Goal: Information Seeking & Learning: Learn about a topic

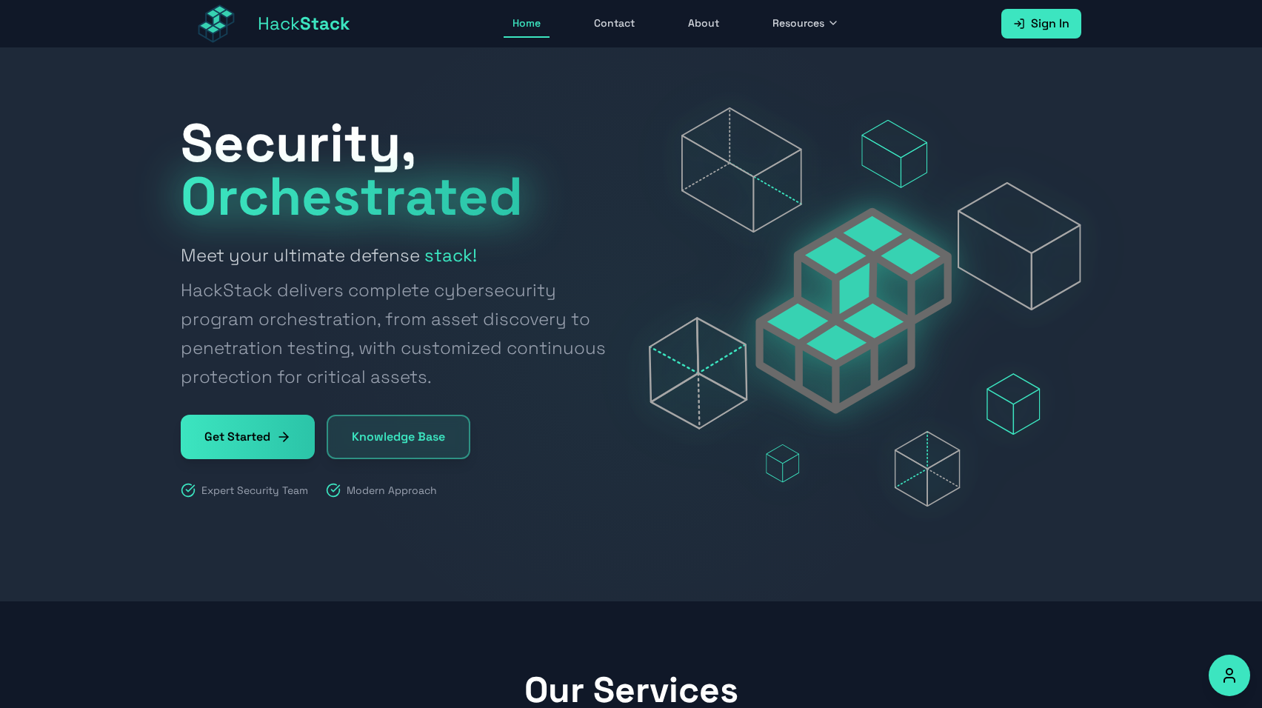
click at [713, 36] on link "About" at bounding box center [703, 24] width 49 height 28
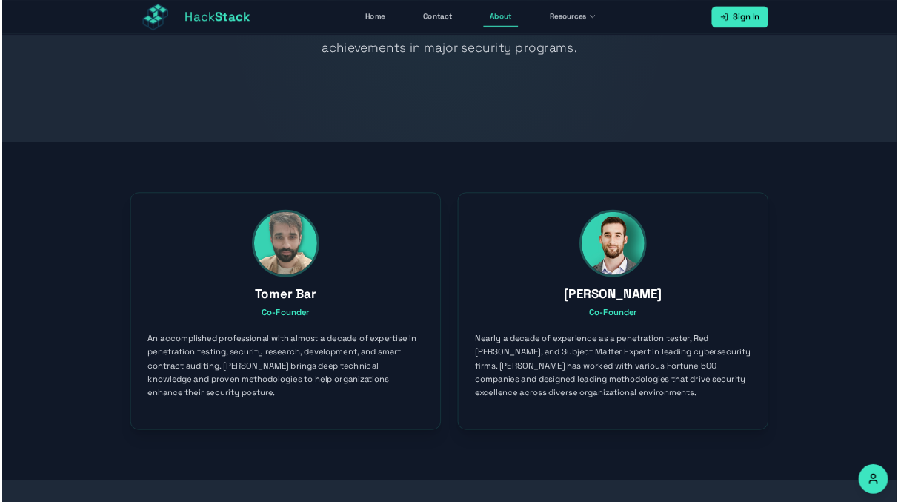
scroll to position [214, 0]
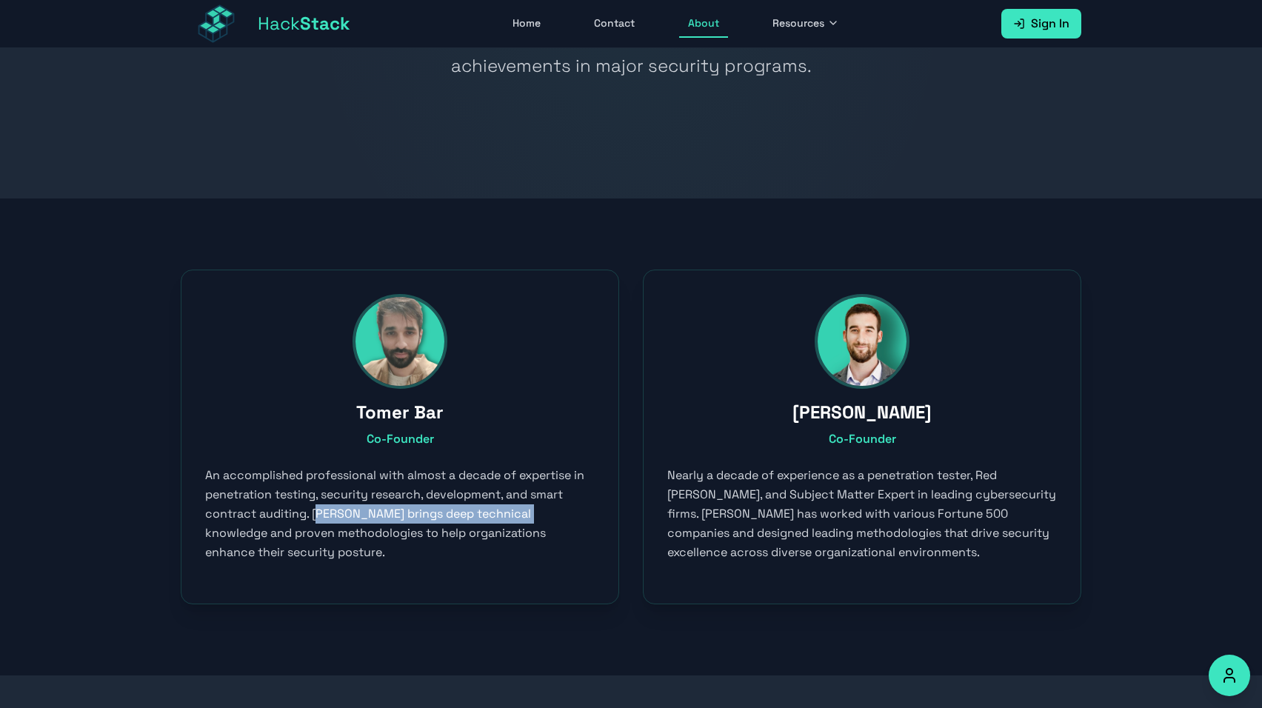
drag, startPoint x: 314, startPoint y: 514, endPoint x: 535, endPoint y: 515, distance: 220.8
click at [535, 515] on p "An accomplished professional with almost a decade of expertise in penetration t…" at bounding box center [400, 514] width 390 height 96
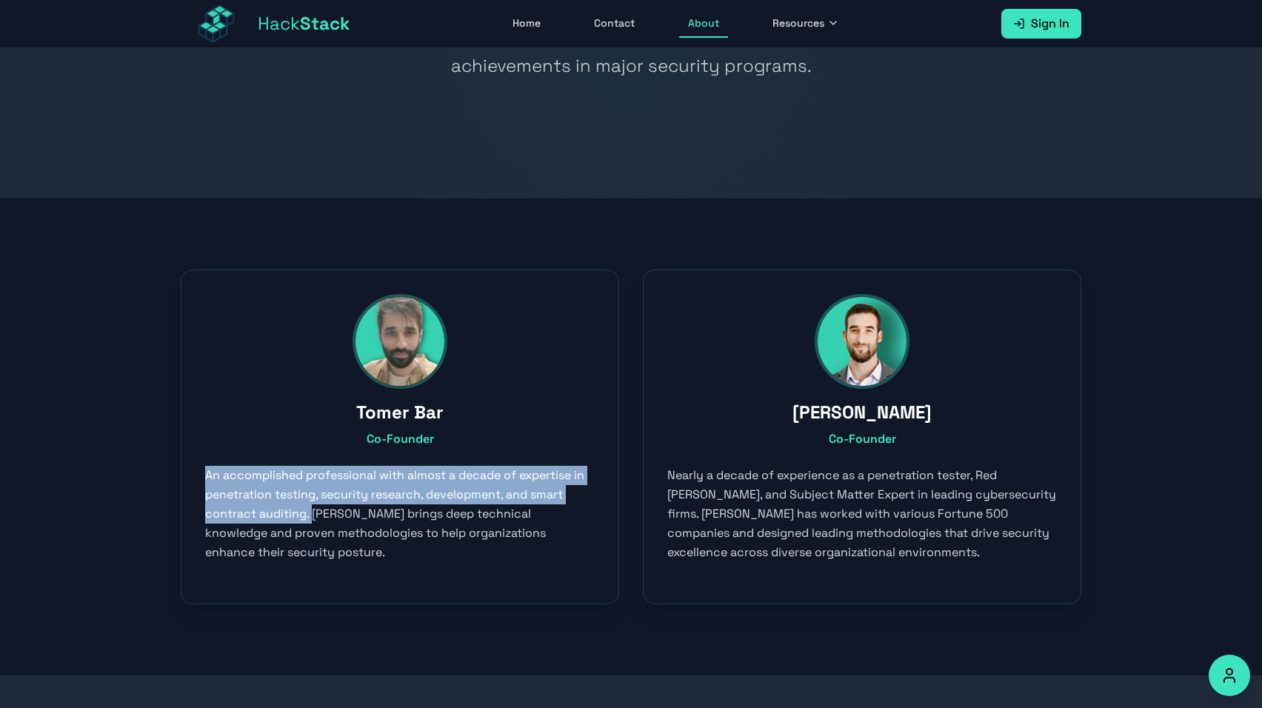
drag, startPoint x: 207, startPoint y: 474, endPoint x: 311, endPoint y: 518, distance: 112.6
click at [311, 518] on p "An accomplished professional with almost a decade of expertise in penetration t…" at bounding box center [400, 514] width 390 height 96
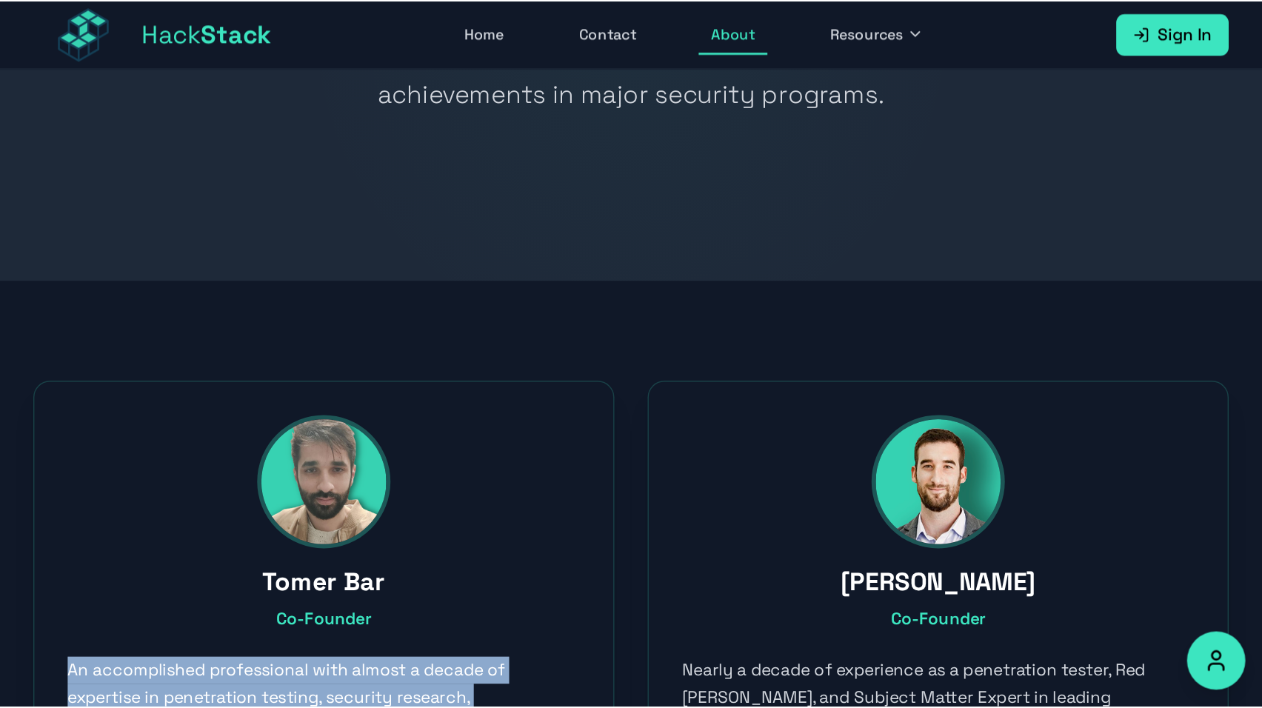
scroll to position [349, 0]
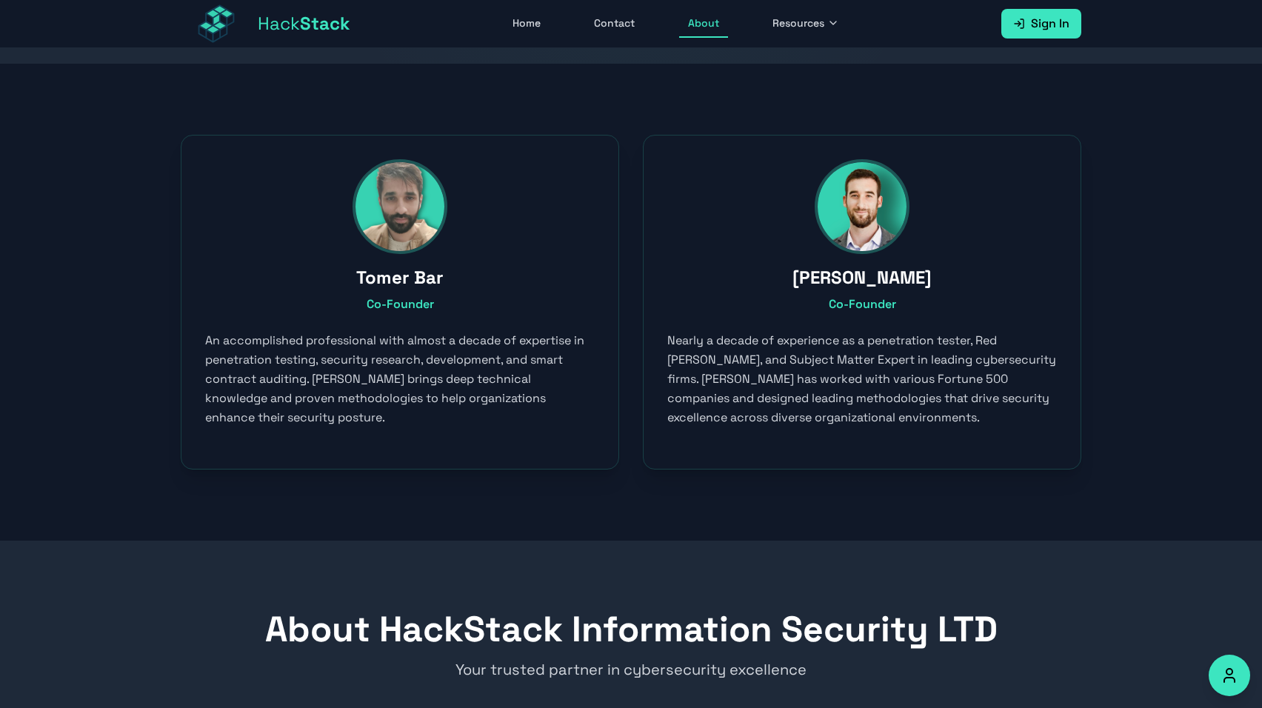
click at [524, 483] on section "Tomer Bar Co-Founder An accomplished professional with almost a decade of exper…" at bounding box center [631, 302] width 1262 height 477
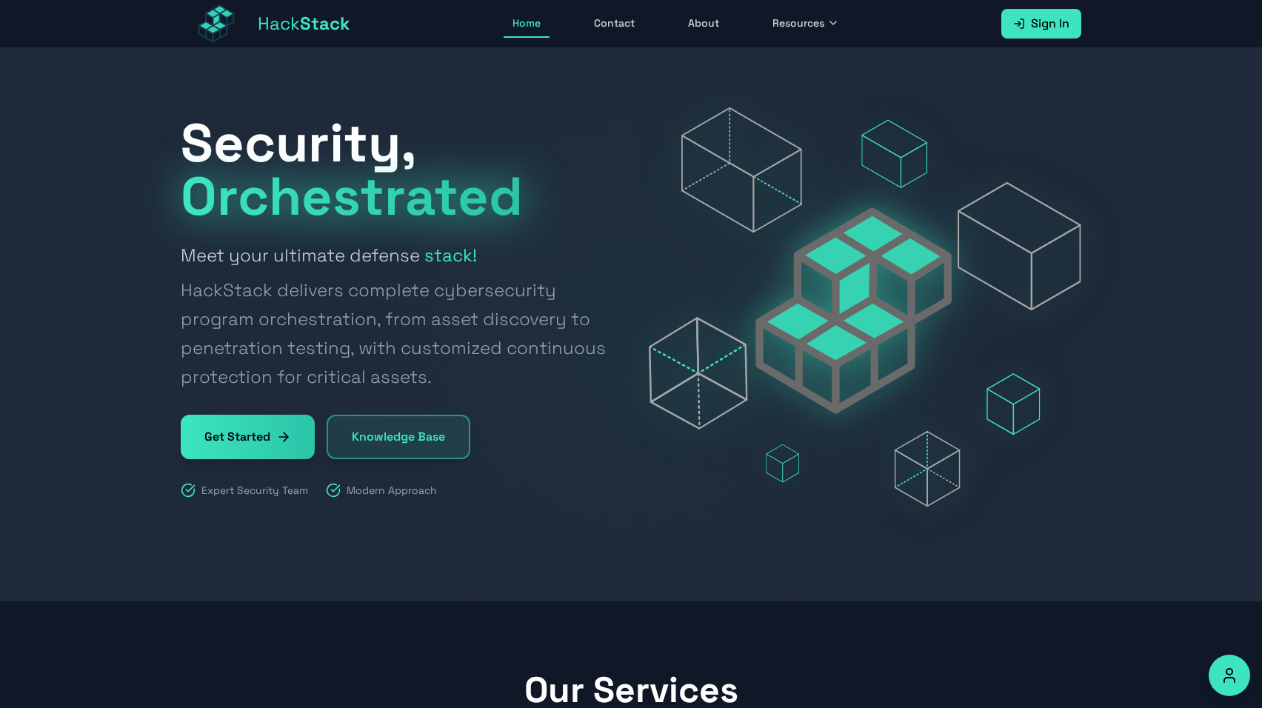
click at [707, 19] on link "About" at bounding box center [703, 24] width 49 height 28
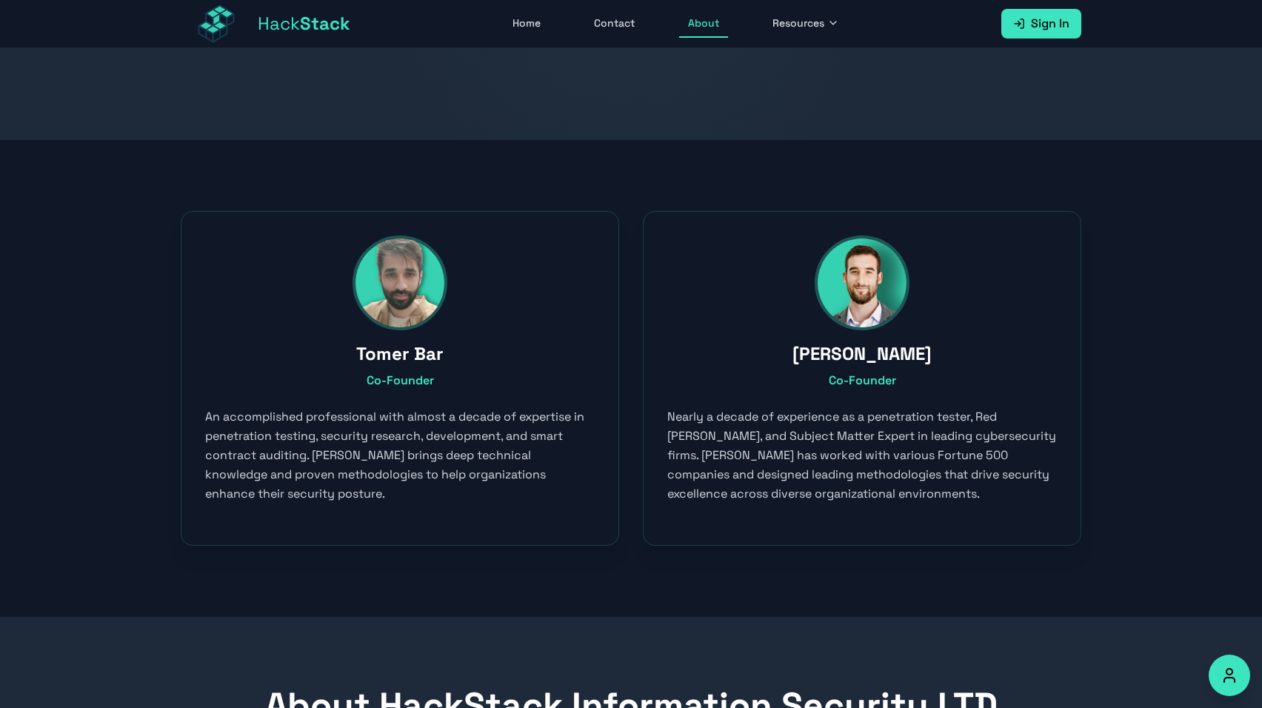
scroll to position [279, 0]
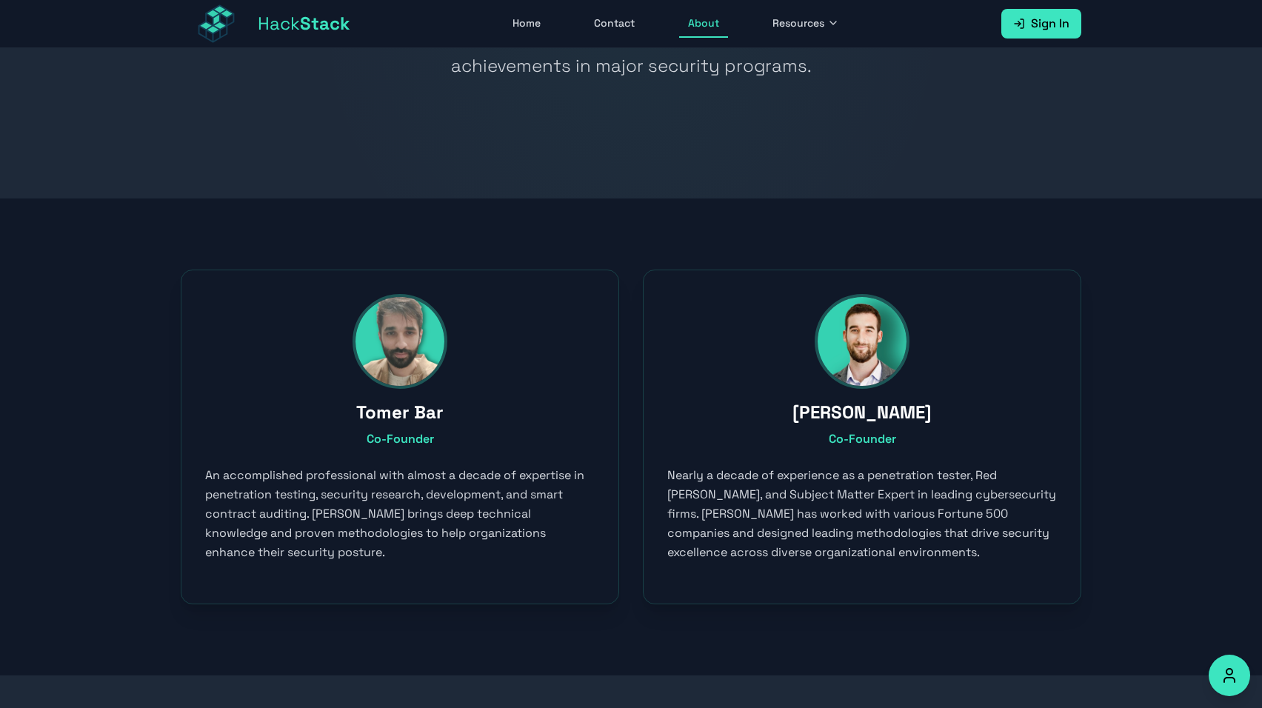
scroll to position [278, 0]
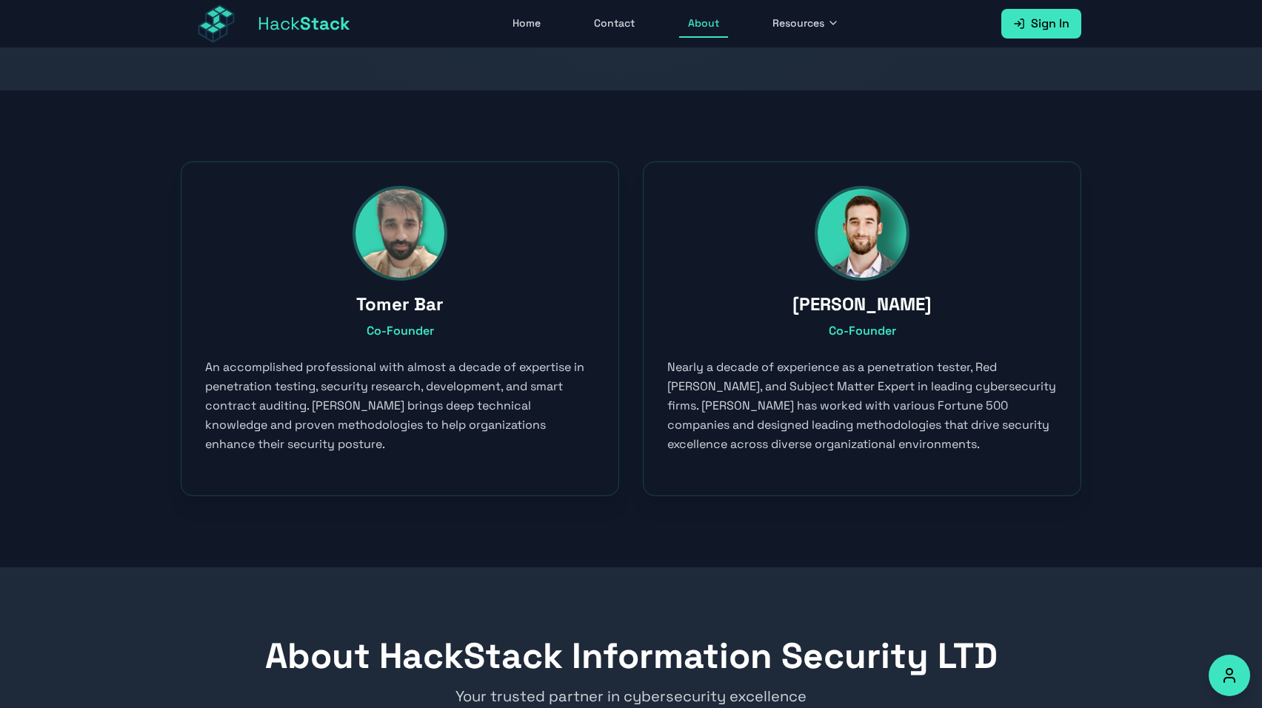
scroll to position [372, 0]
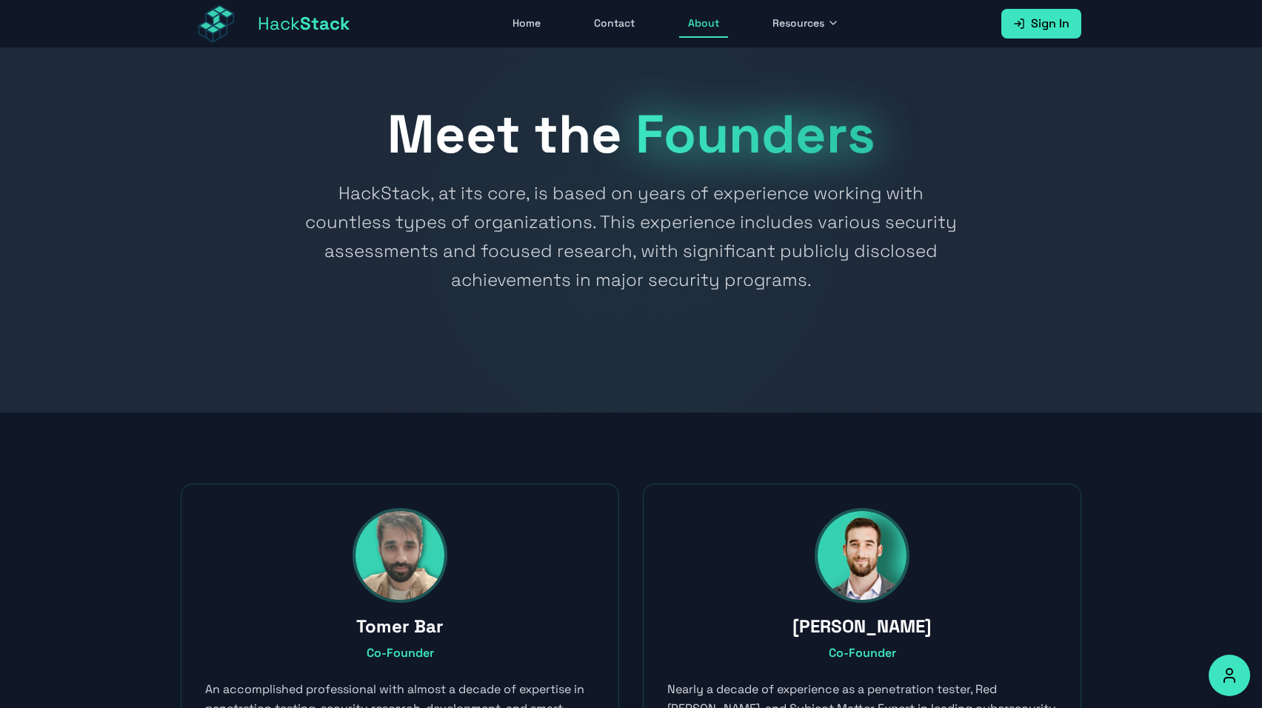
scroll to position [48, 0]
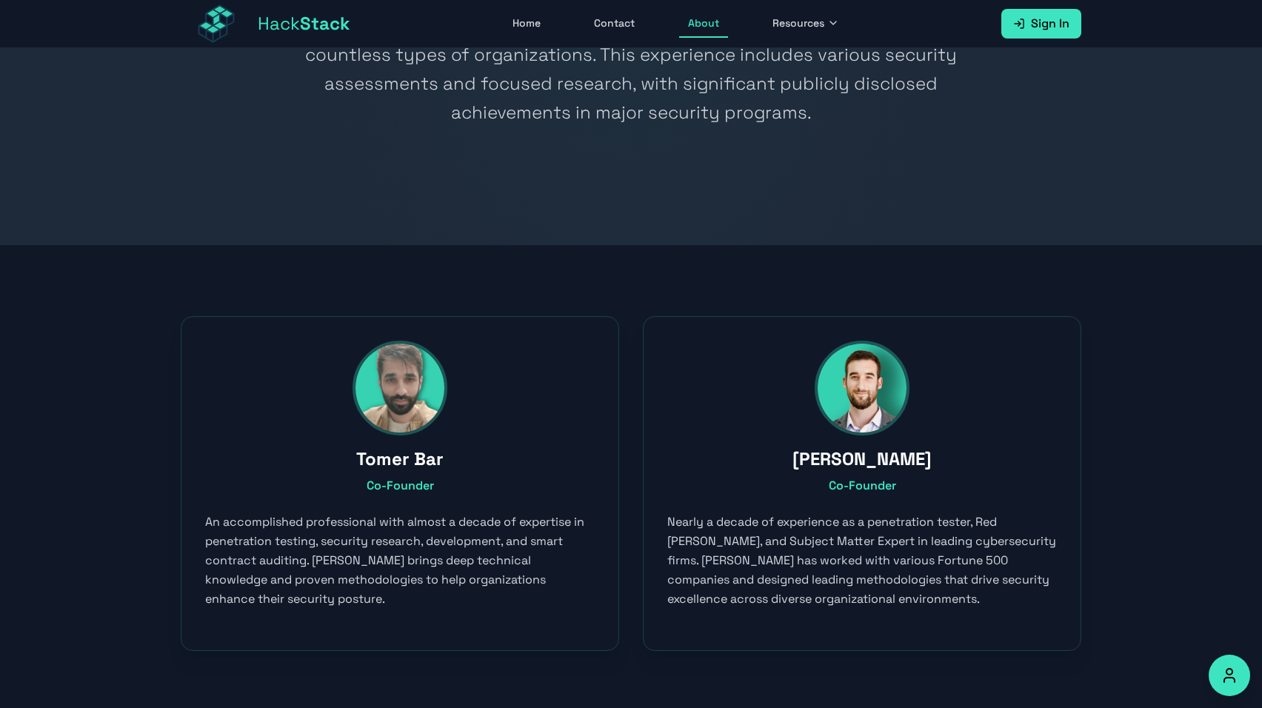
scroll to position [357, 0]
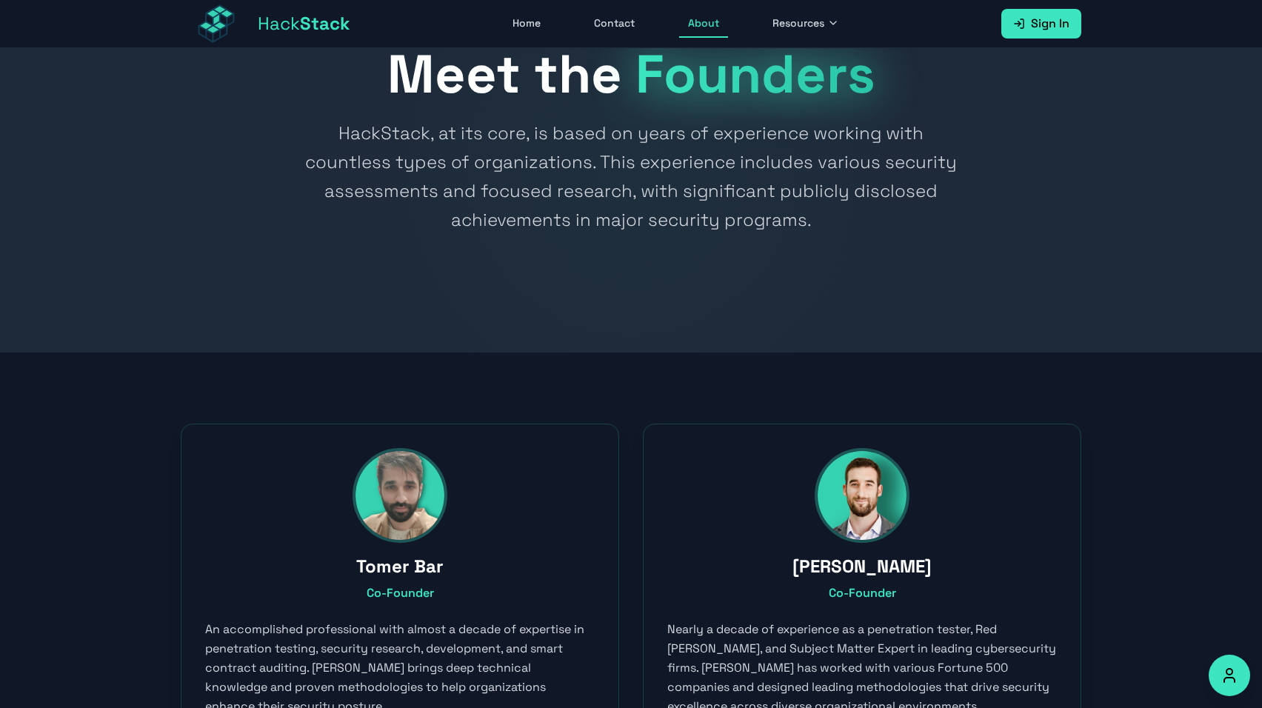
scroll to position [63, 0]
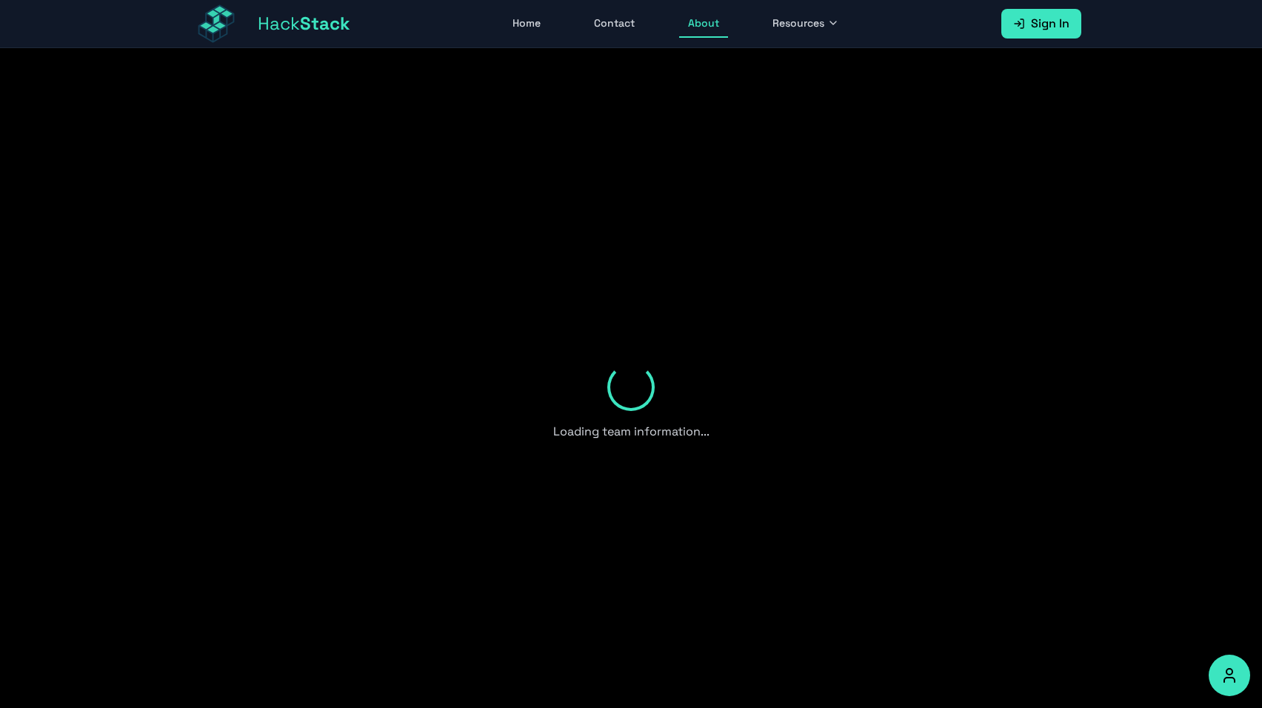
scroll to position [48, 0]
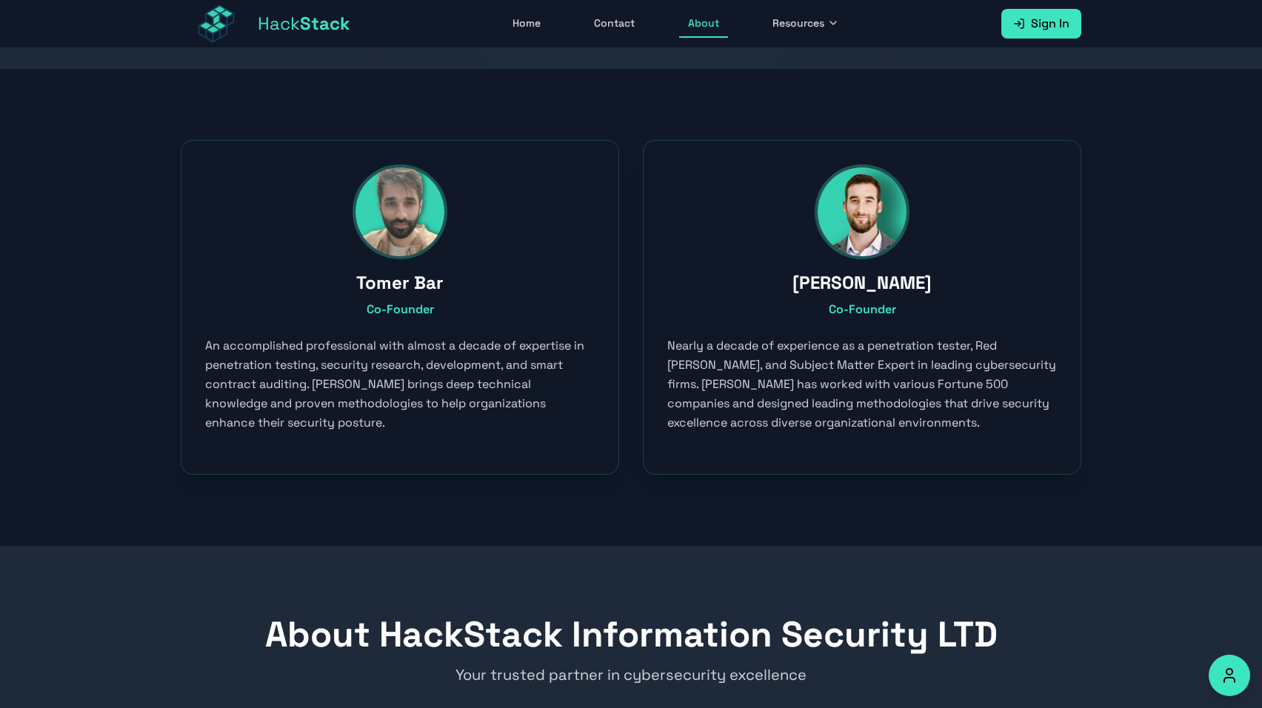
scroll to position [372, 0]
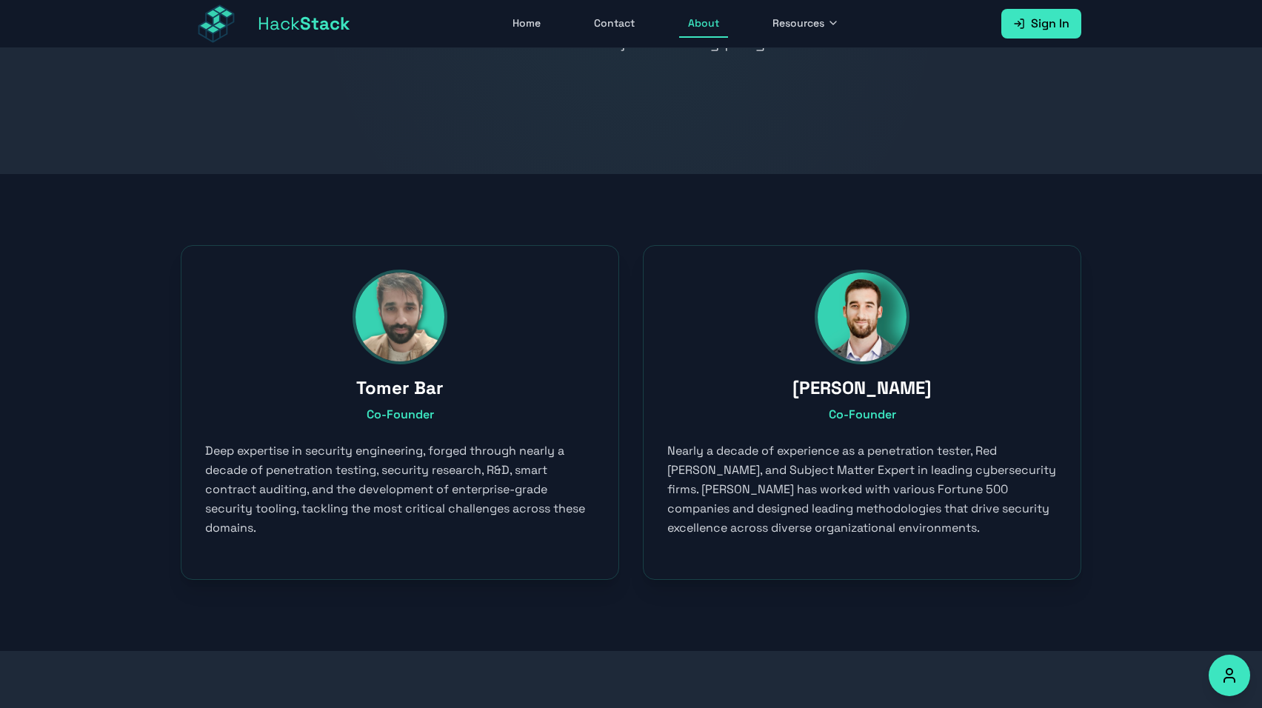
scroll to position [239, 0]
